Goal: Task Accomplishment & Management: Use online tool/utility

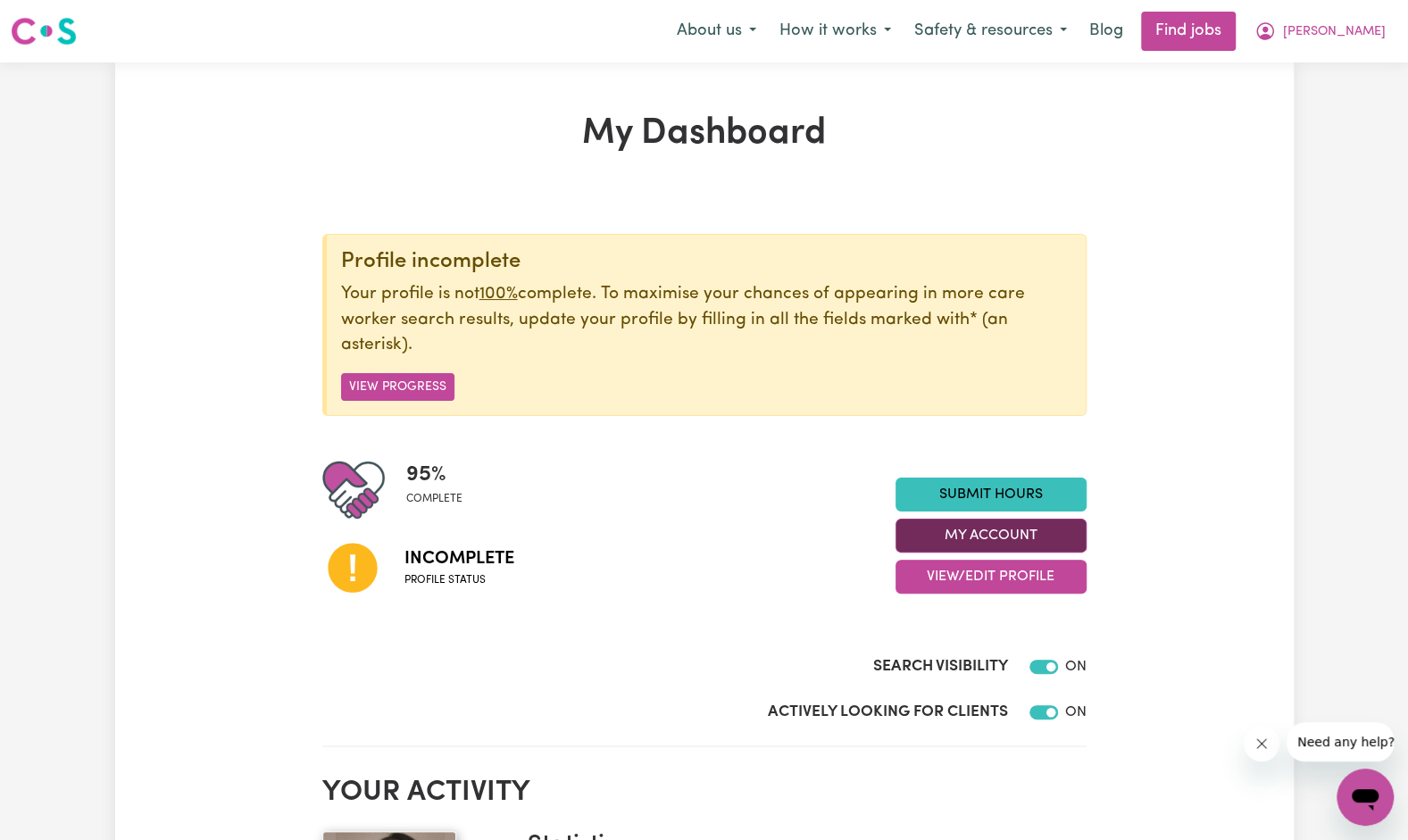
click at [965, 535] on button "My Account" at bounding box center [991, 535] width 191 height 34
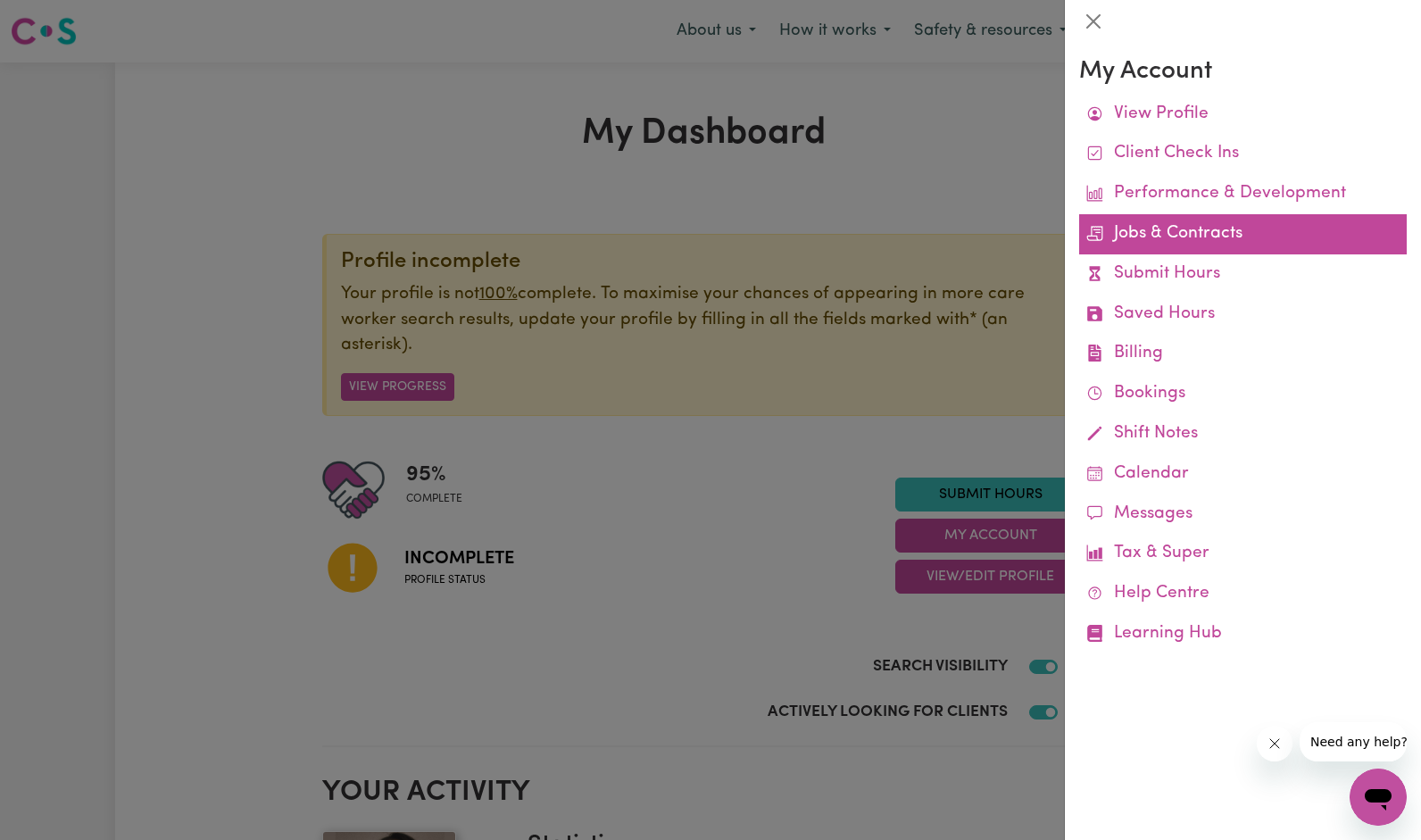
click at [1118, 232] on link "Jobs & Contracts" at bounding box center [1243, 235] width 327 height 40
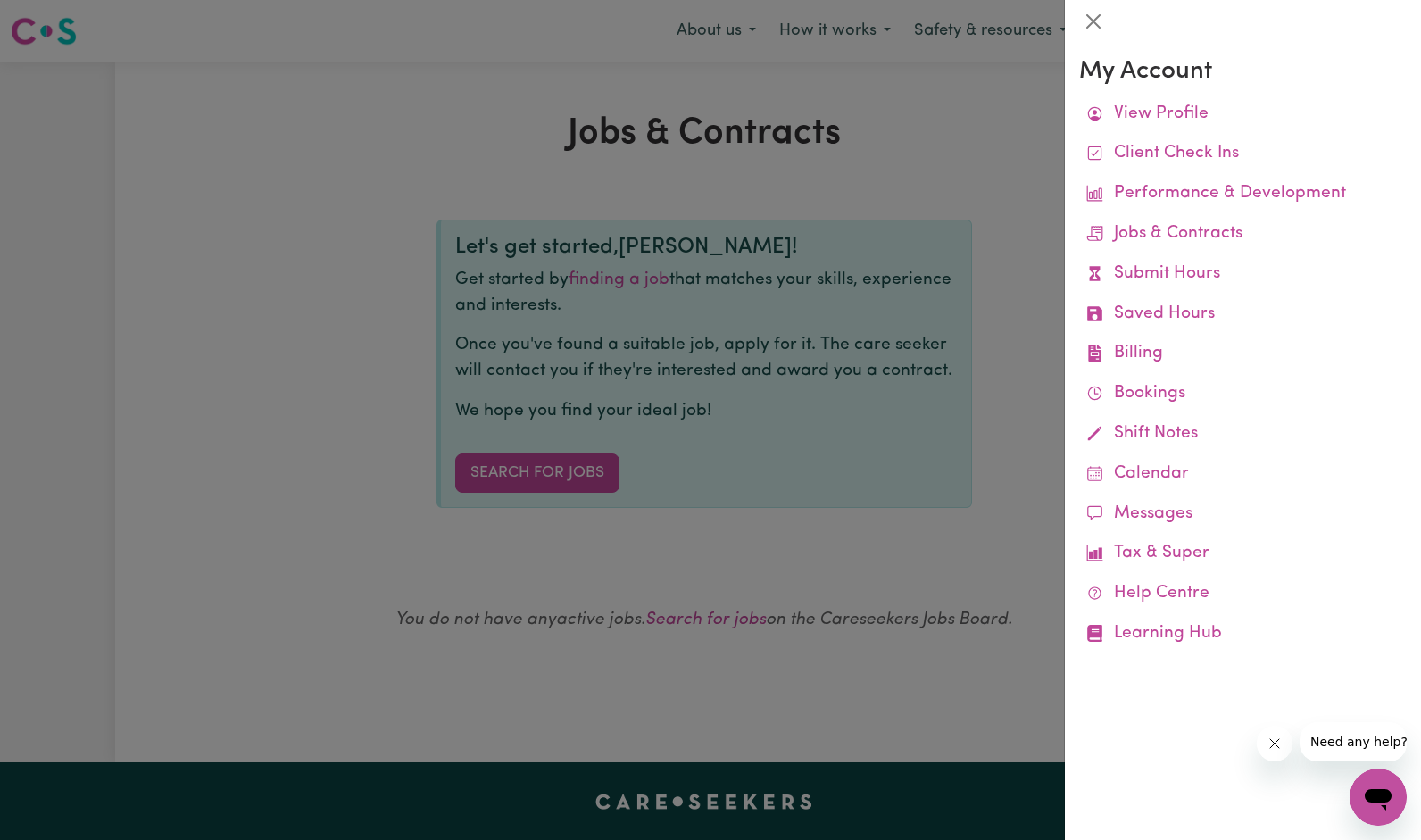
click at [687, 462] on div at bounding box center [710, 420] width 1421 height 840
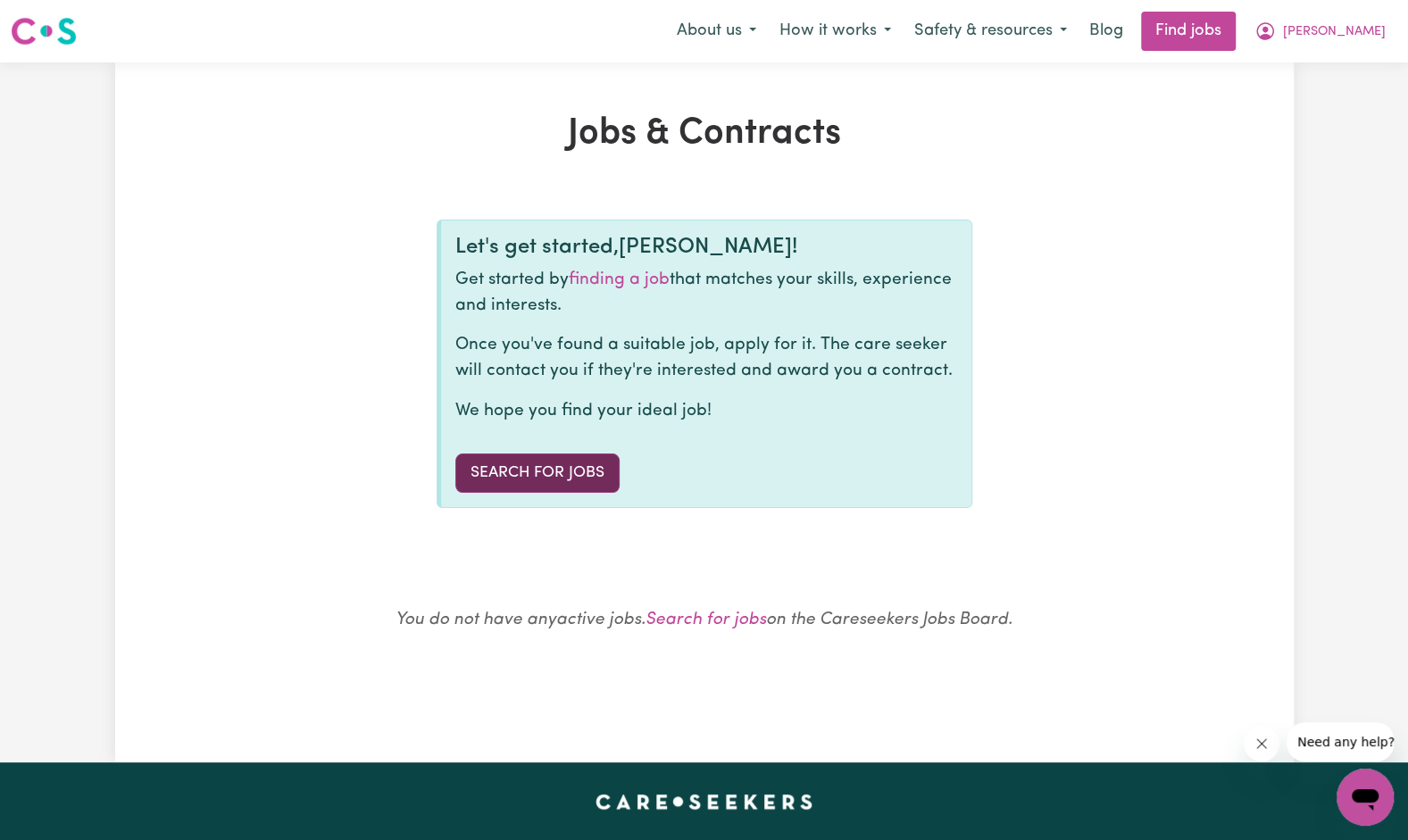
click at [550, 469] on link "Search for Jobs" at bounding box center [538, 473] width 165 height 39
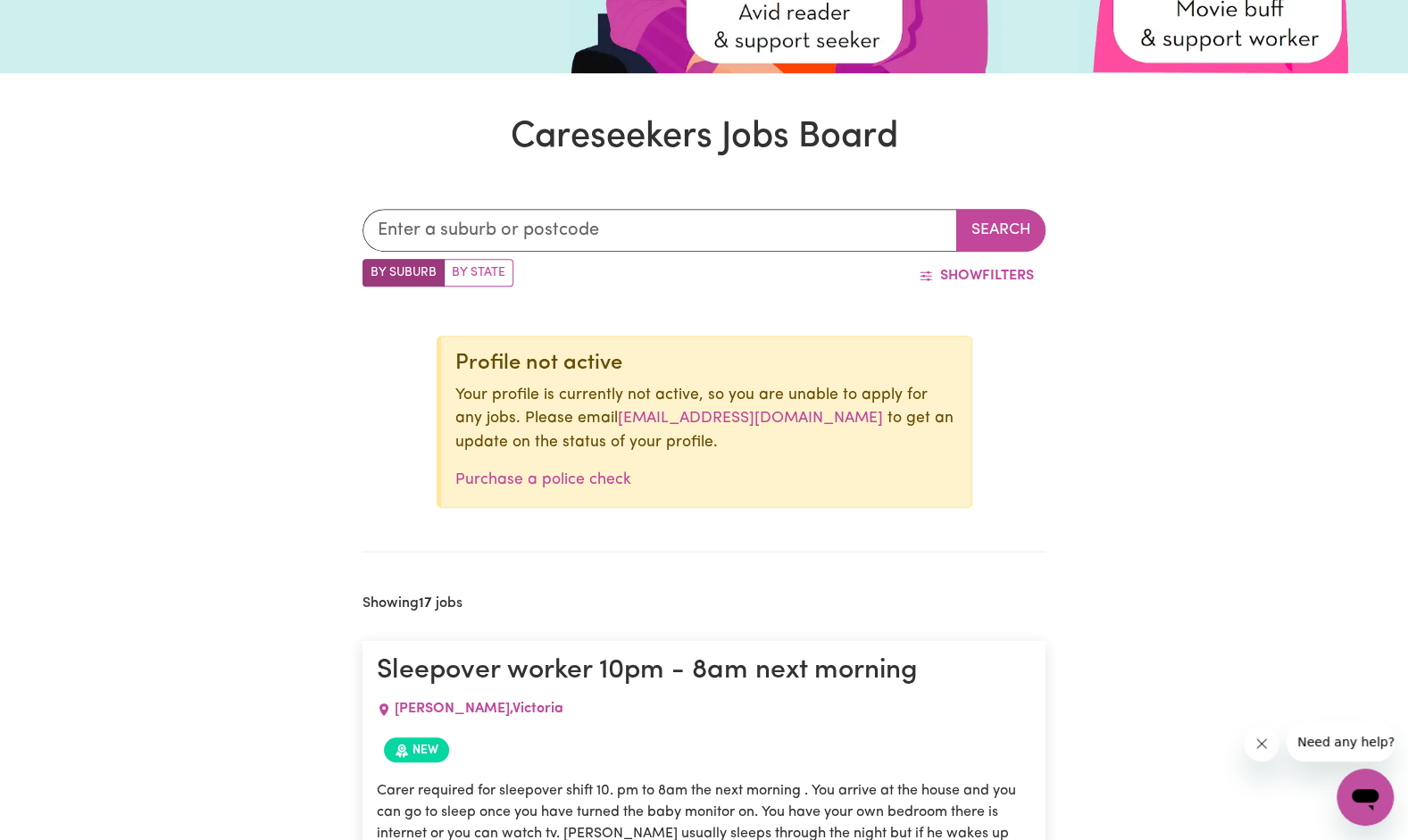
scroll to position [348, 0]
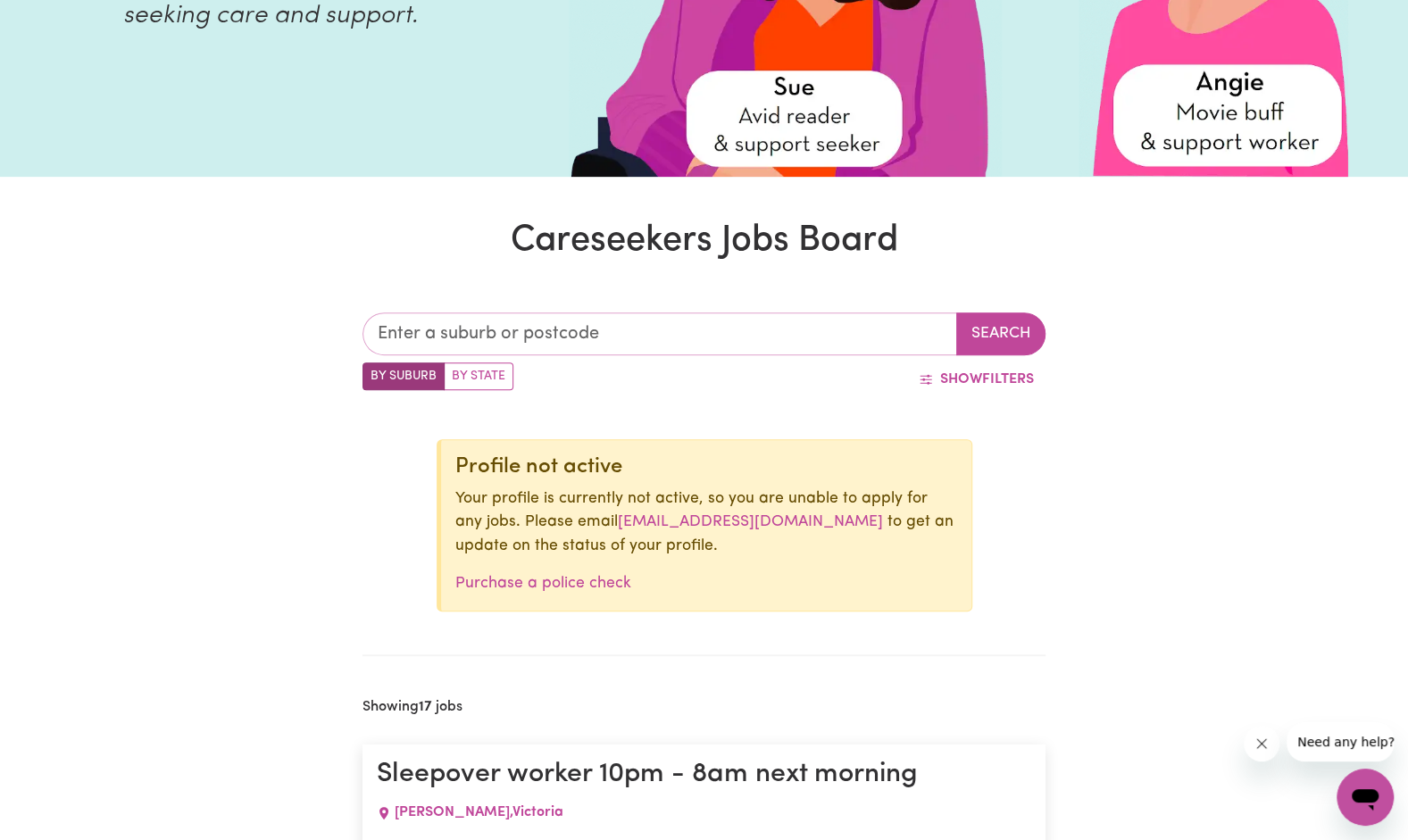
click at [437, 335] on input "text" at bounding box center [660, 334] width 595 height 43
type input "3181"
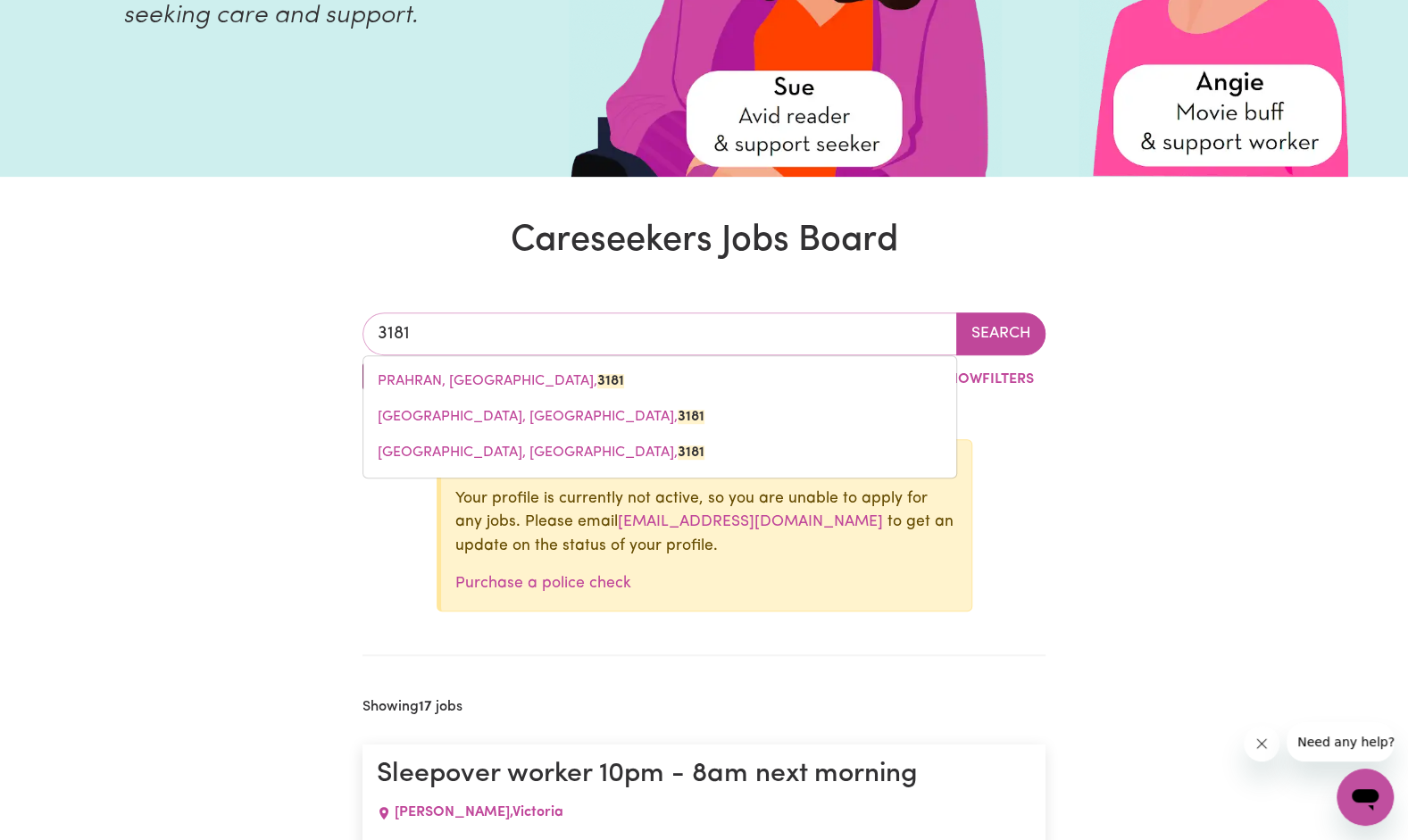
click at [435, 389] on link "PRAHRAN, [GEOGRAPHIC_DATA], 3181" at bounding box center [660, 381] width 593 height 35
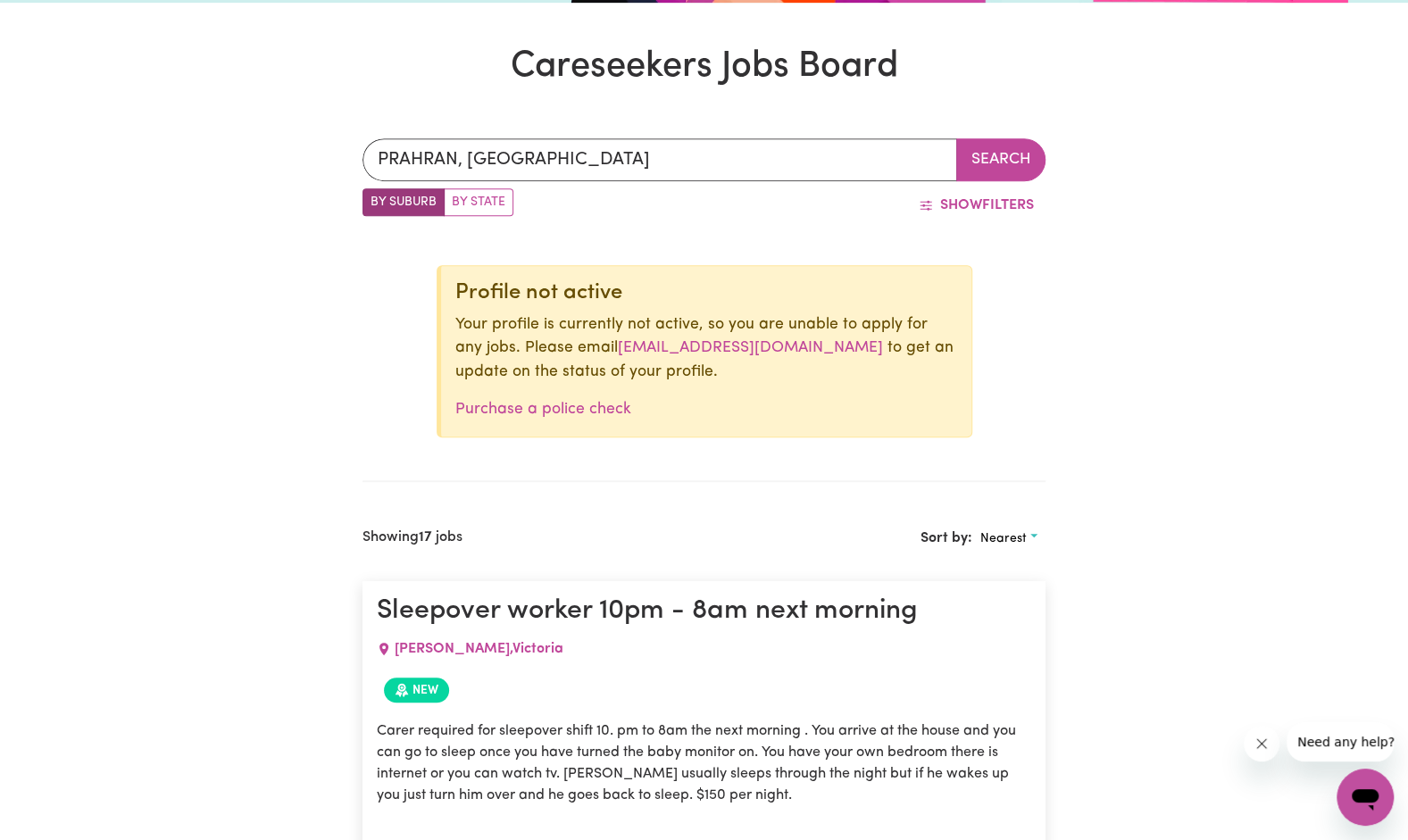
scroll to position [526, 0]
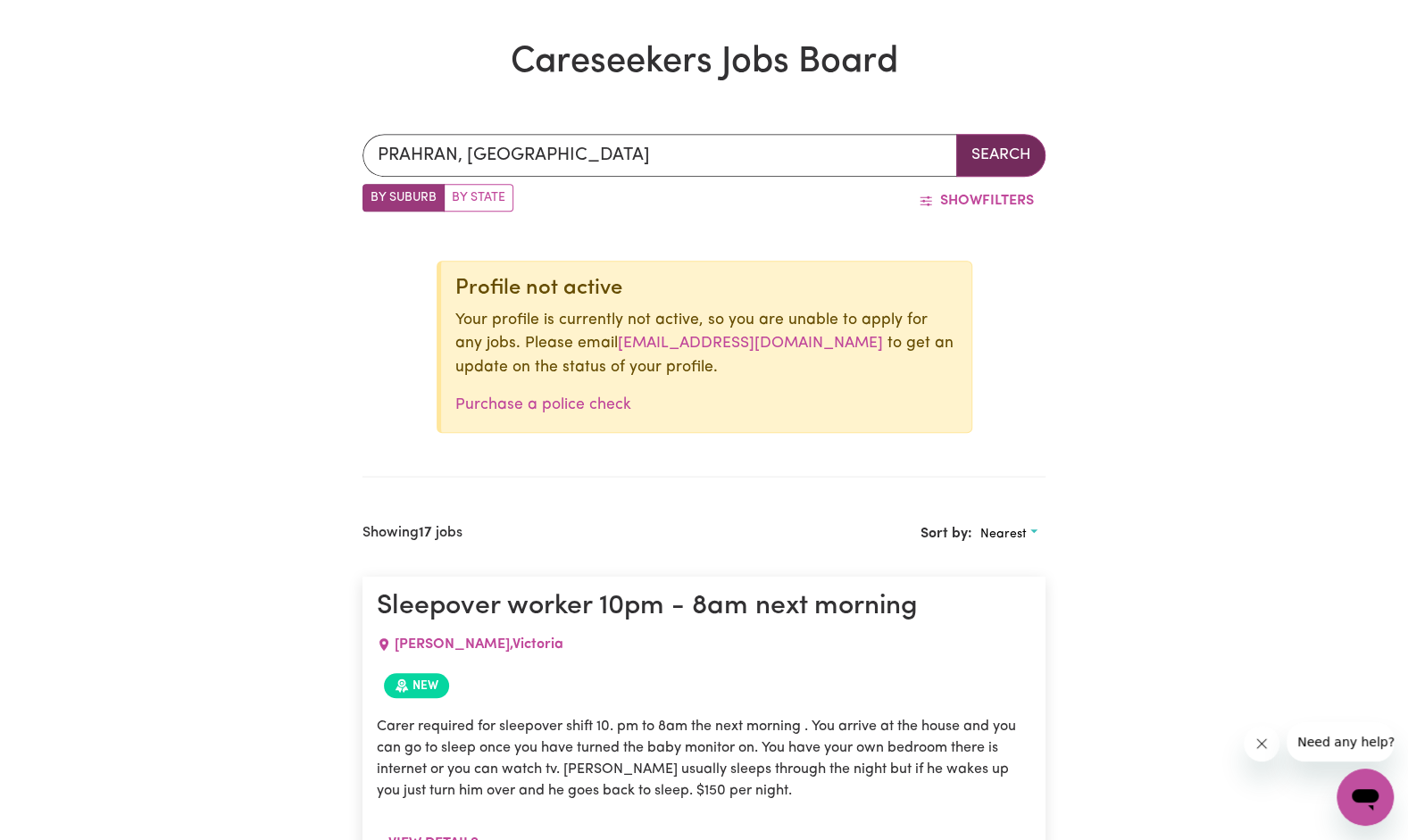
click at [1006, 167] on button "Search" at bounding box center [1001, 155] width 89 height 43
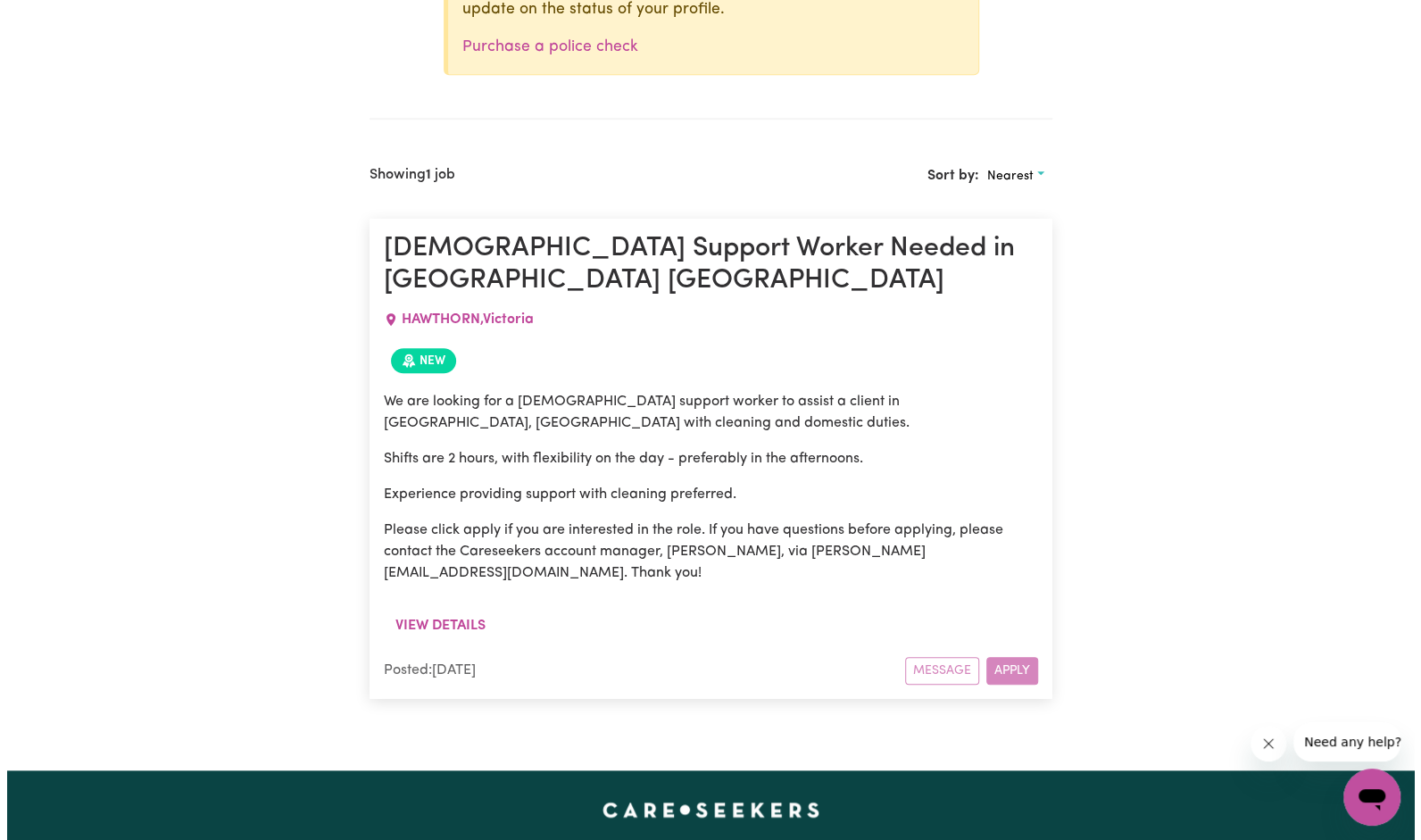
scroll to position [884, 0]
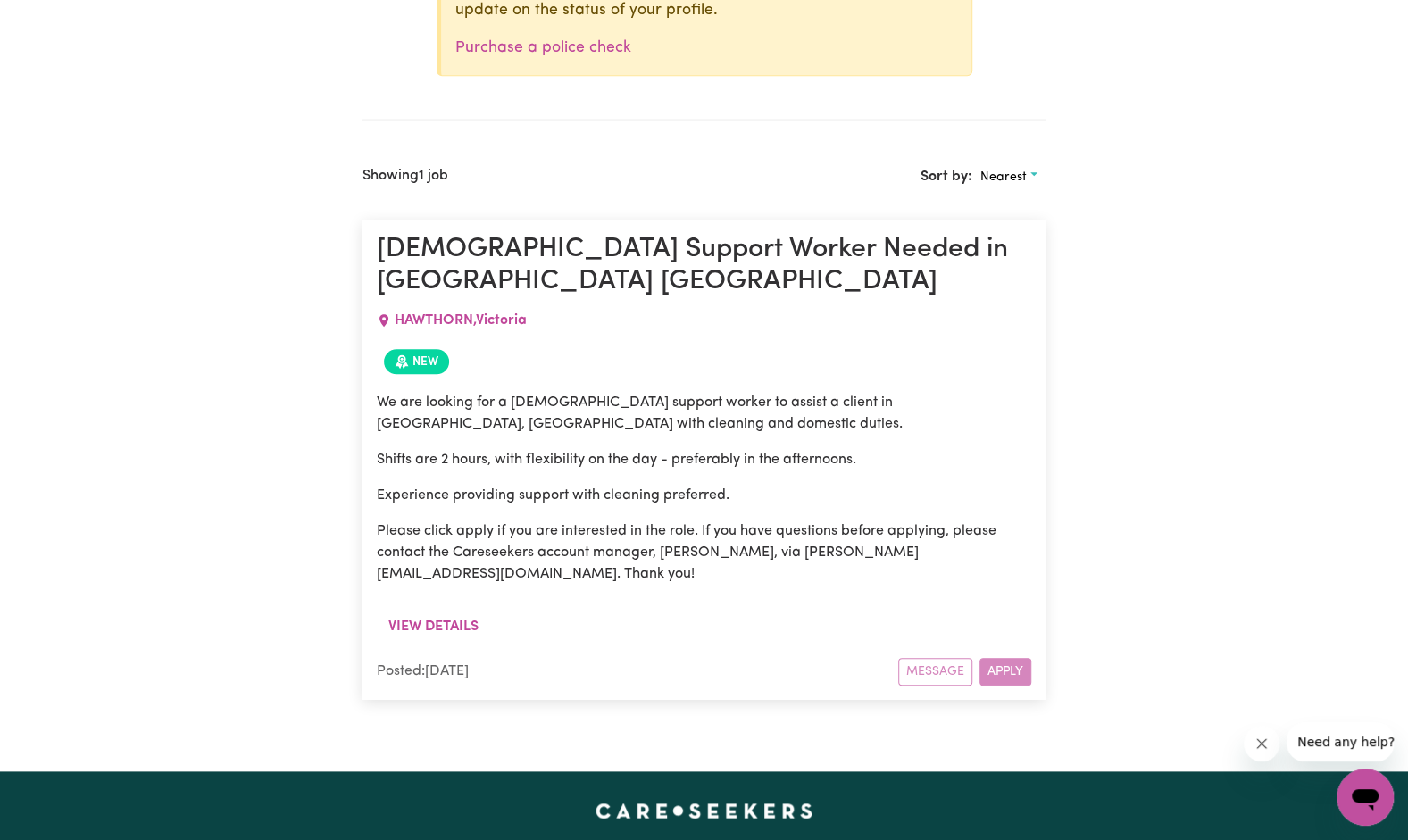
click at [1000, 657] on div "Message Apply" at bounding box center [964, 671] width 133 height 27
click at [432, 609] on button "View details" at bounding box center [433, 625] width 114 height 34
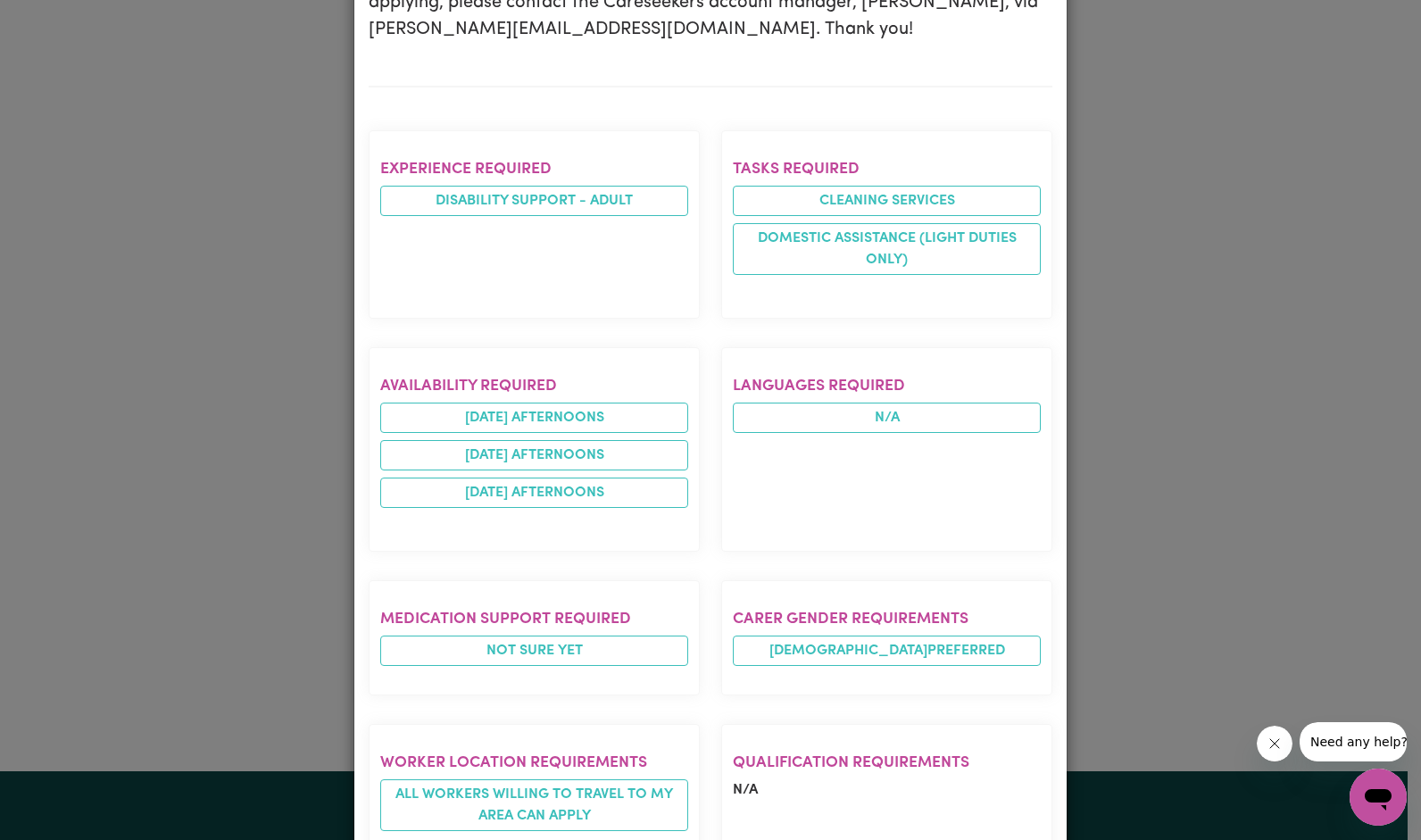
scroll to position [755, 0]
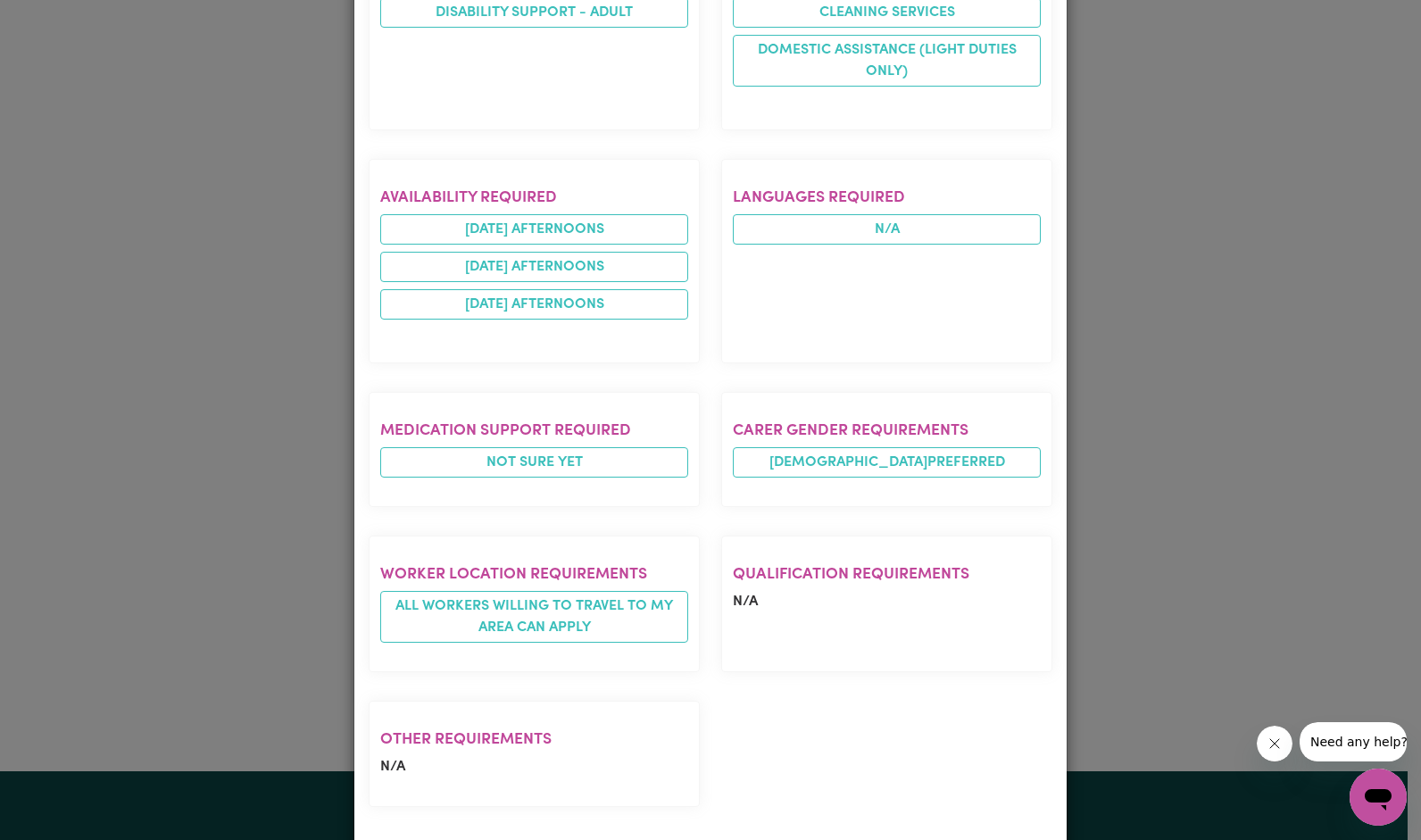
click at [1134, 444] on div "Job Details [DEMOGRAPHIC_DATA] Support Worker Needed in [GEOGRAPHIC_DATA] [GEOG…" at bounding box center [710, 420] width 1421 height 840
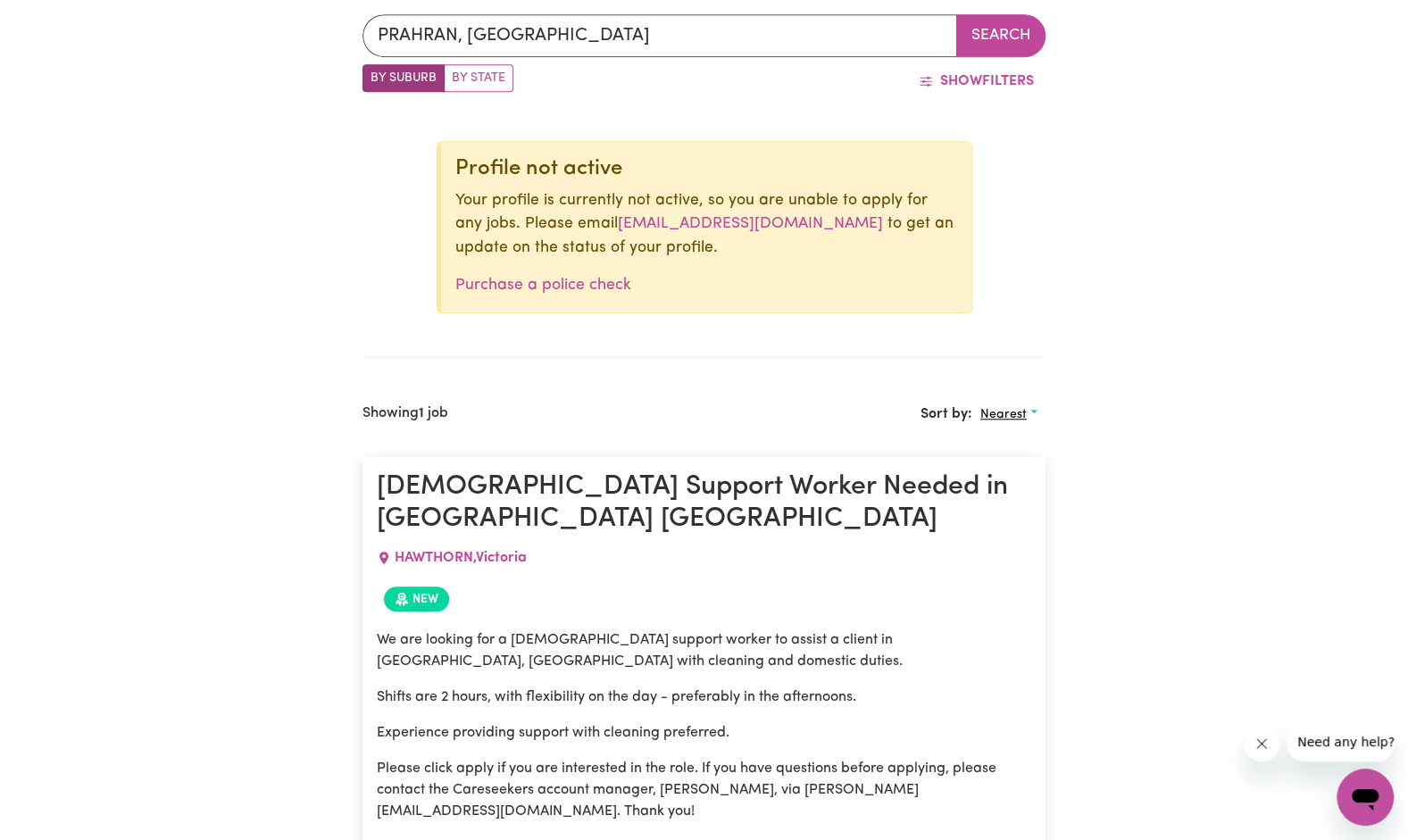
scroll to position [615, 0]
